Goal: Download file/media

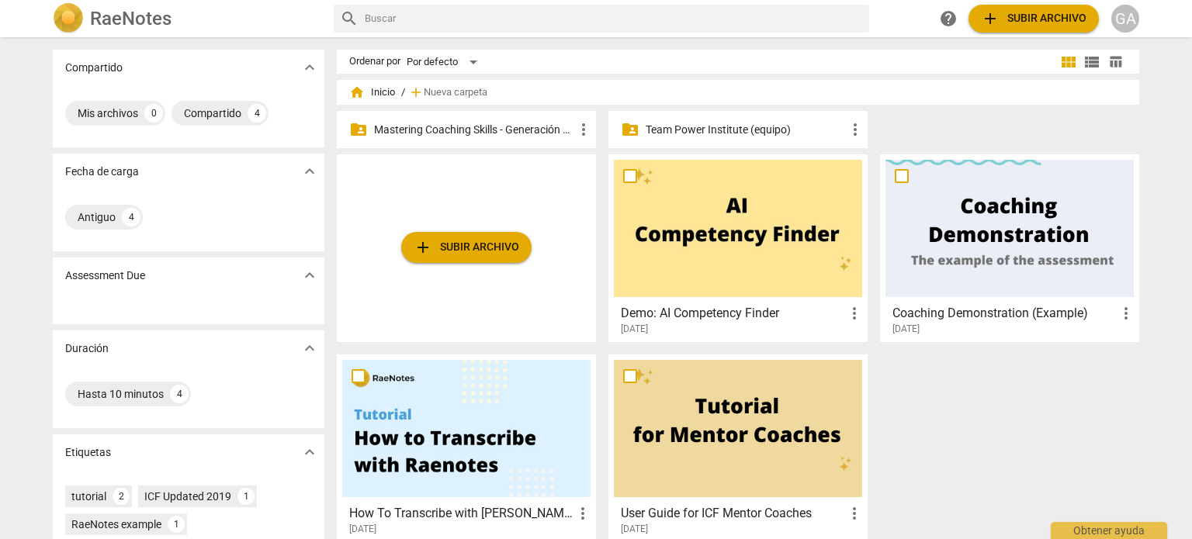
click at [502, 133] on p "Mastering Coaching Skills - Generación 31" at bounding box center [474, 130] width 200 height 16
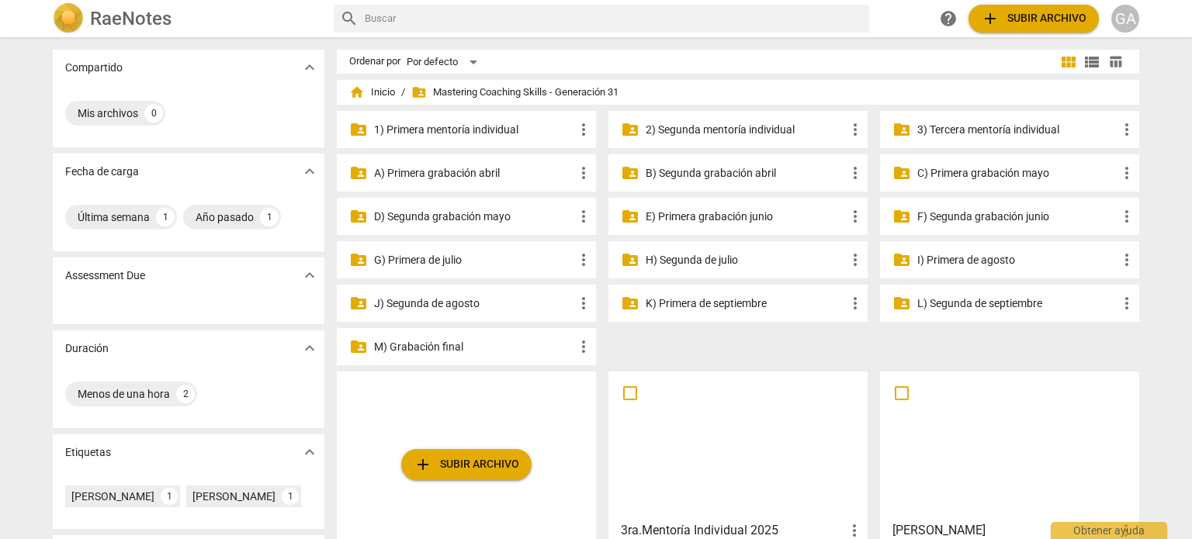
click at [978, 127] on p "3) Tercera mentoría individual" at bounding box center [1017, 130] width 200 height 16
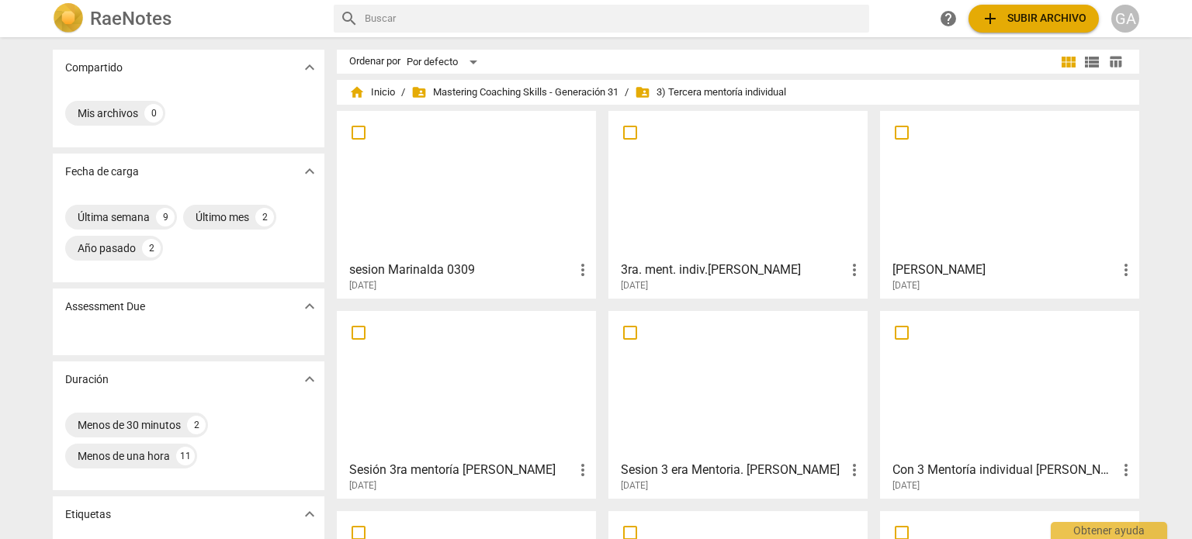
click at [479, 196] on div at bounding box center [466, 184] width 248 height 137
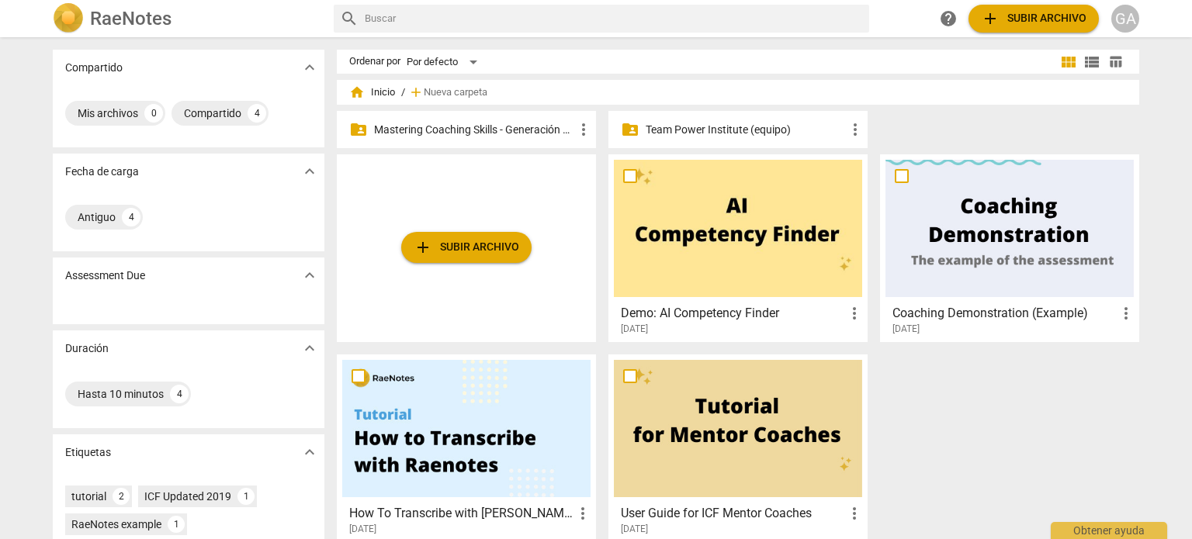
click at [459, 130] on p "Mastering Coaching Skills - Generación 31" at bounding box center [474, 130] width 200 height 16
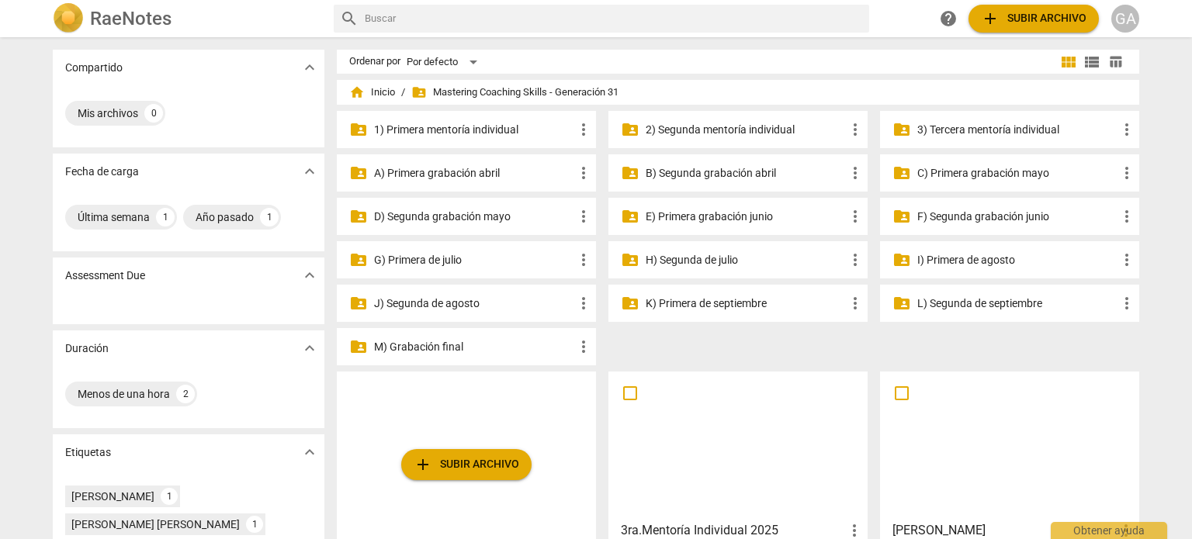
click at [994, 130] on p "3) Tercera mentoría individual" at bounding box center [1017, 130] width 200 height 16
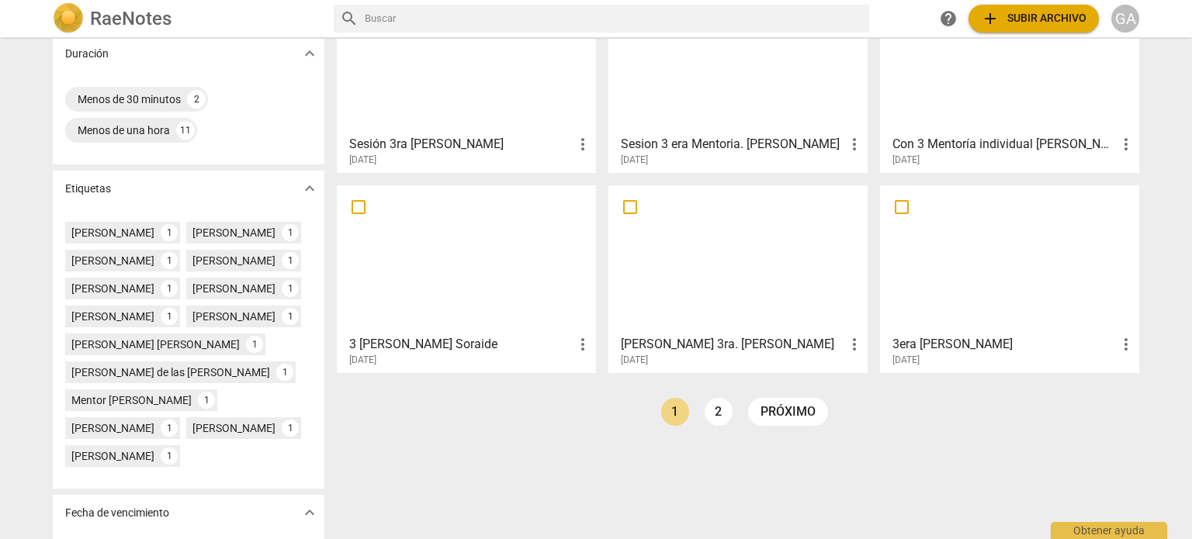
scroll to position [385, 0]
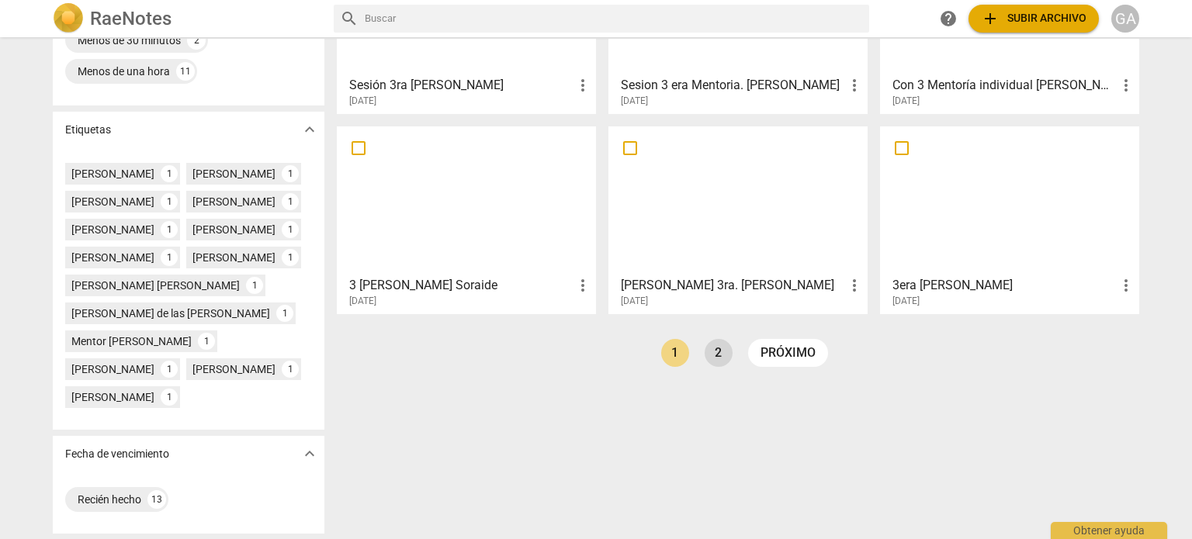
click at [721, 350] on link "2" at bounding box center [718, 353] width 28 height 28
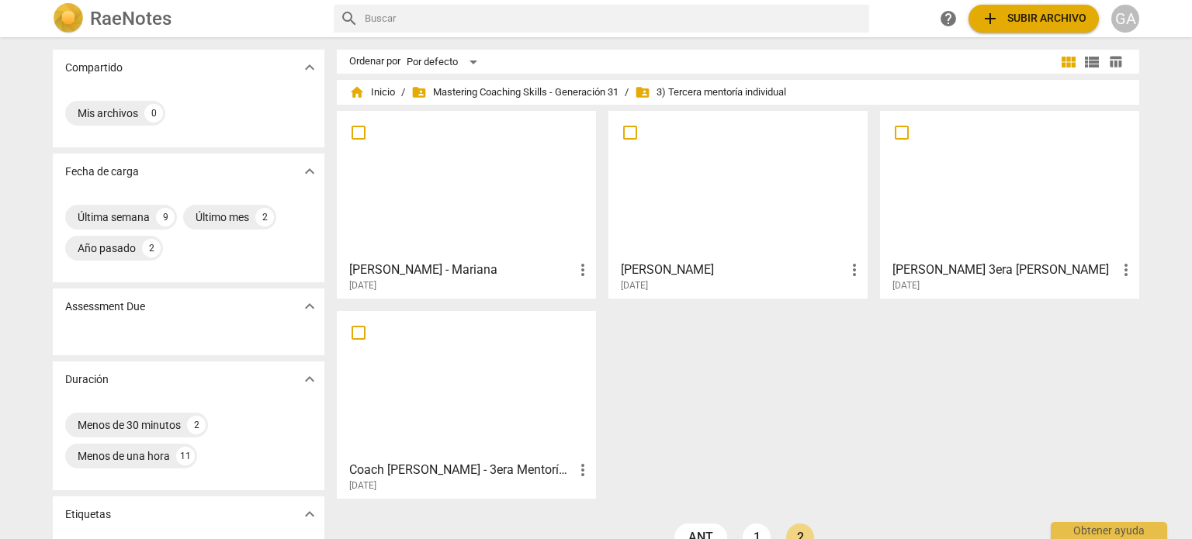
click at [788, 181] on div at bounding box center [738, 184] width 248 height 137
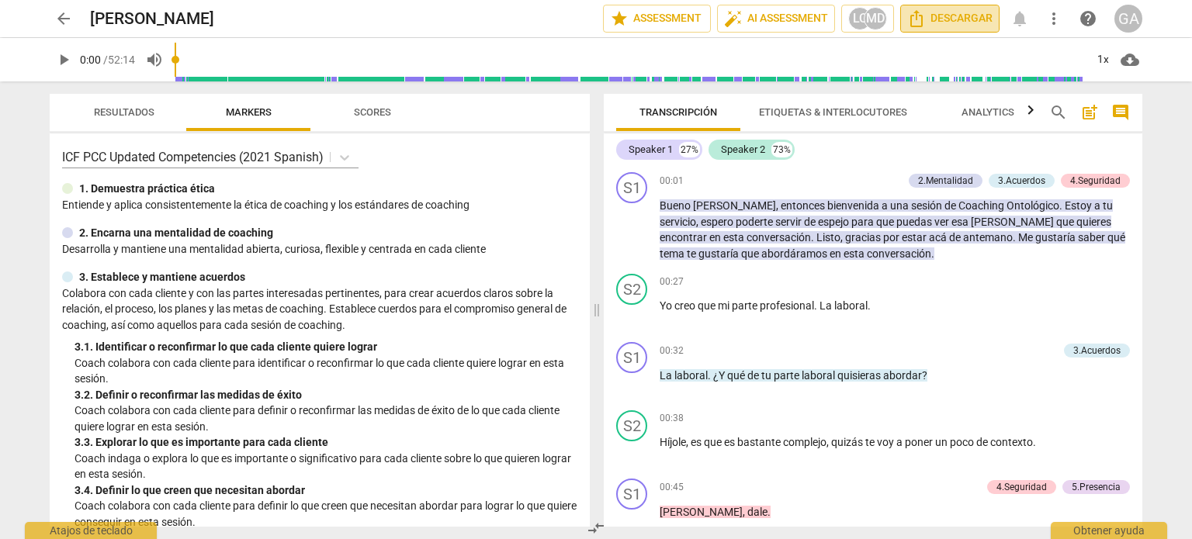
click at [922, 24] on icon "Descargar" at bounding box center [916, 18] width 19 height 19
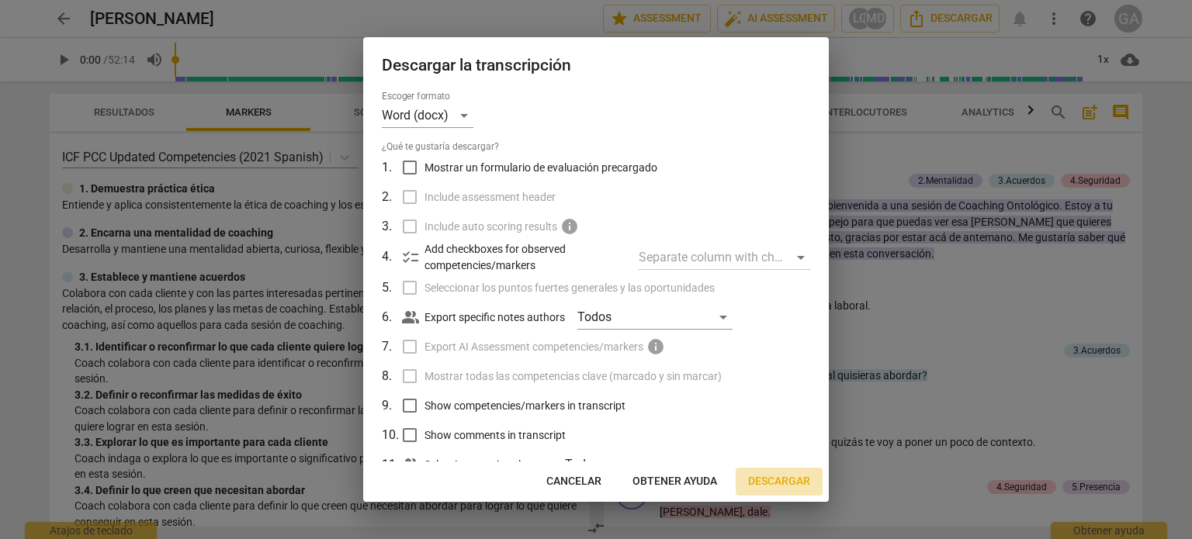
click at [773, 482] on span "Descargar" at bounding box center [779, 482] width 62 height 16
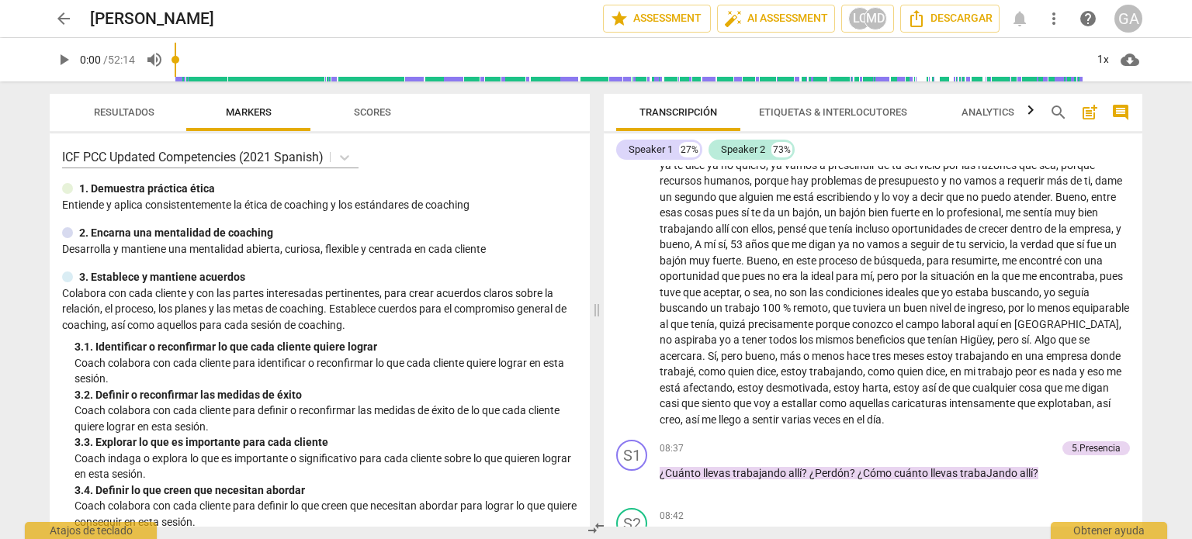
scroll to position [1319, 0]
